Goal: Transaction & Acquisition: Purchase product/service

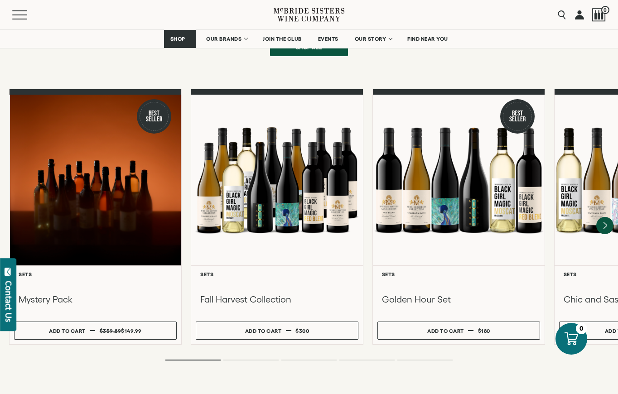
scroll to position [635, 0]
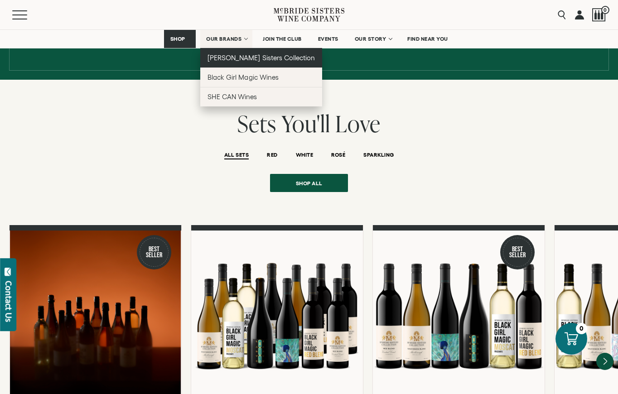
click at [229, 57] on span "[PERSON_NAME] Sisters Collection" at bounding box center [261, 58] width 107 height 8
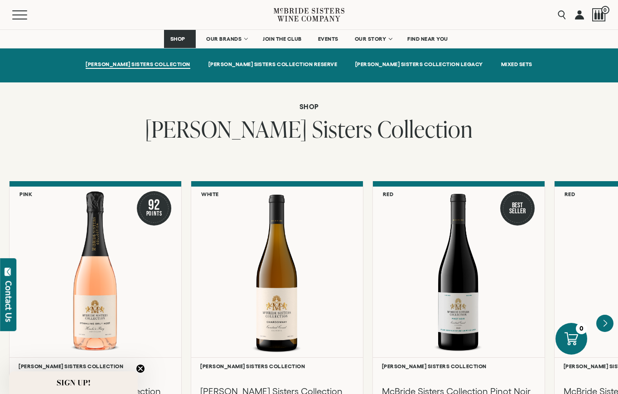
scroll to position [725, 0]
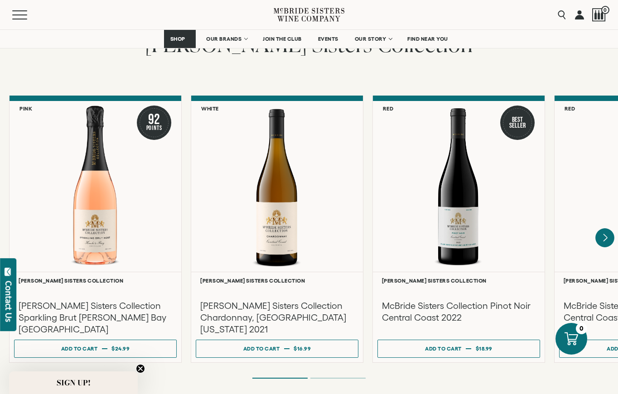
click at [602, 229] on icon "Next" at bounding box center [605, 237] width 19 height 19
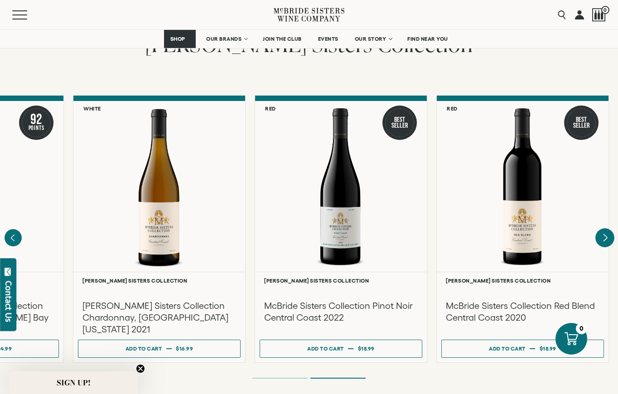
click at [0, 0] on div at bounding box center [0, 0] width 0 height 0
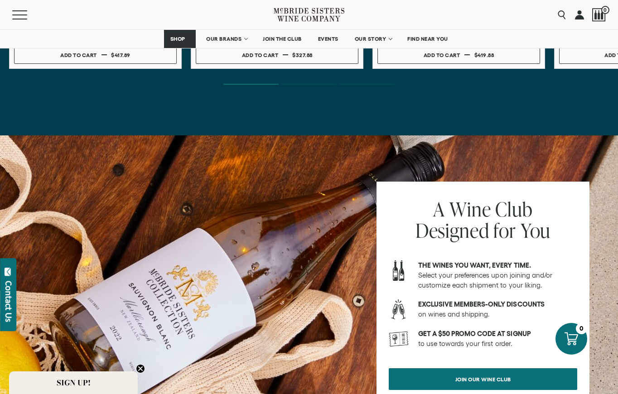
scroll to position [3082, 0]
